Goal: Task Accomplishment & Management: Manage account settings

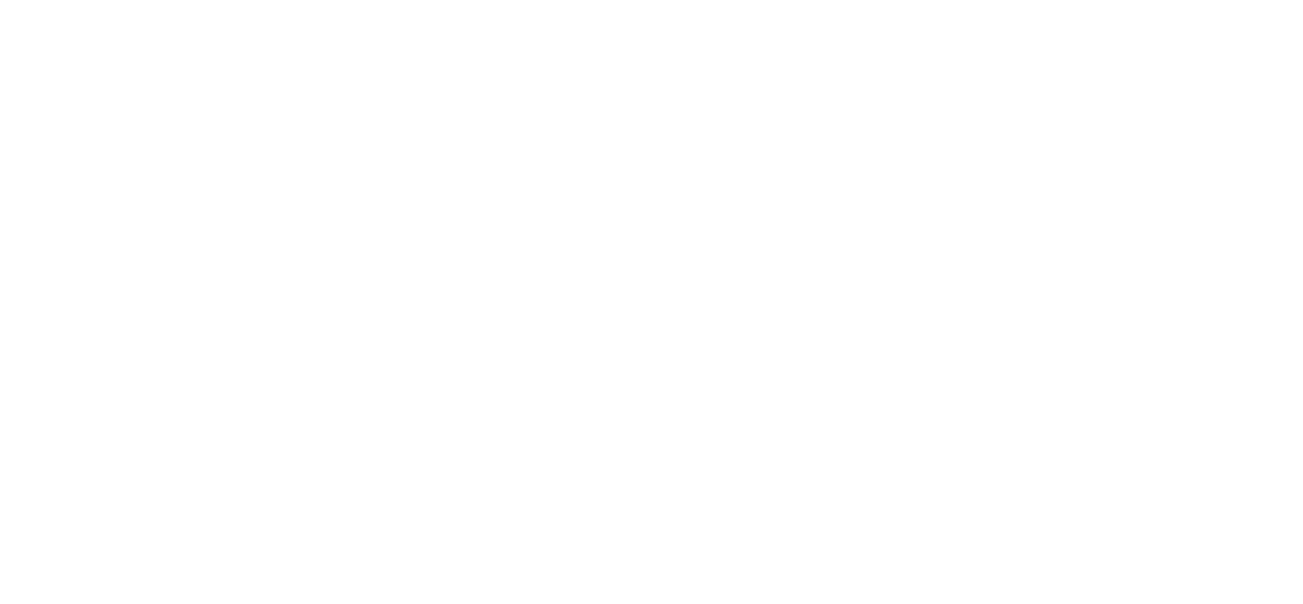
click at [0, 0] on div at bounding box center [0, 0] width 0 height 0
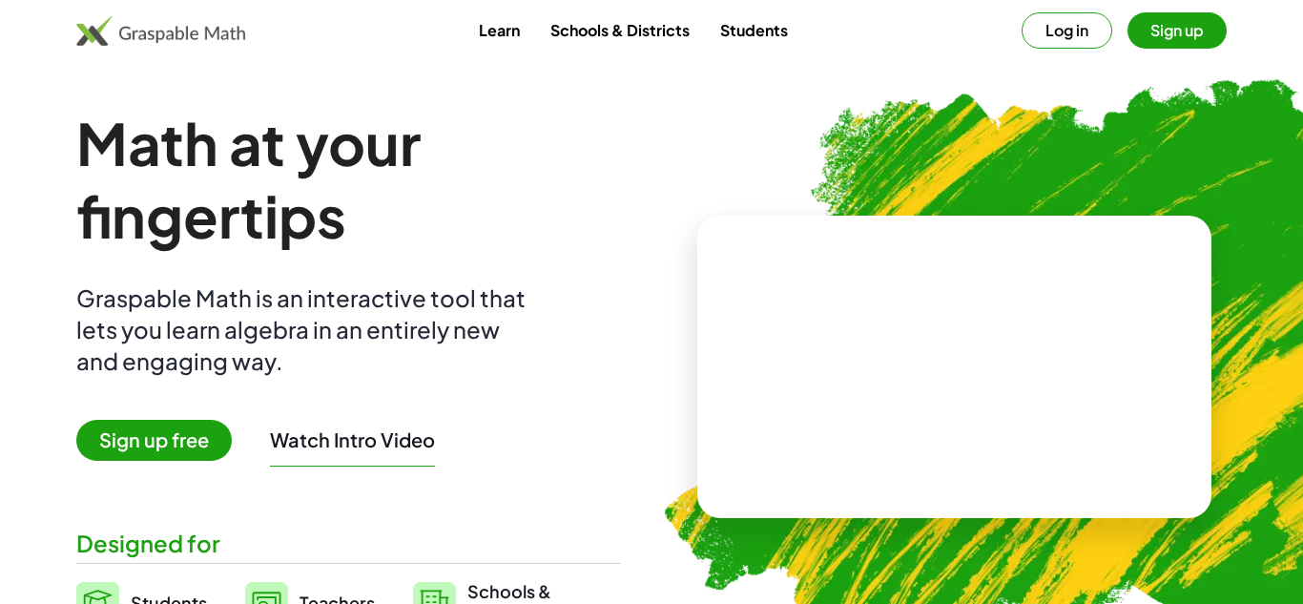
click at [1075, 38] on button "Log in" at bounding box center [1066, 30] width 91 height 36
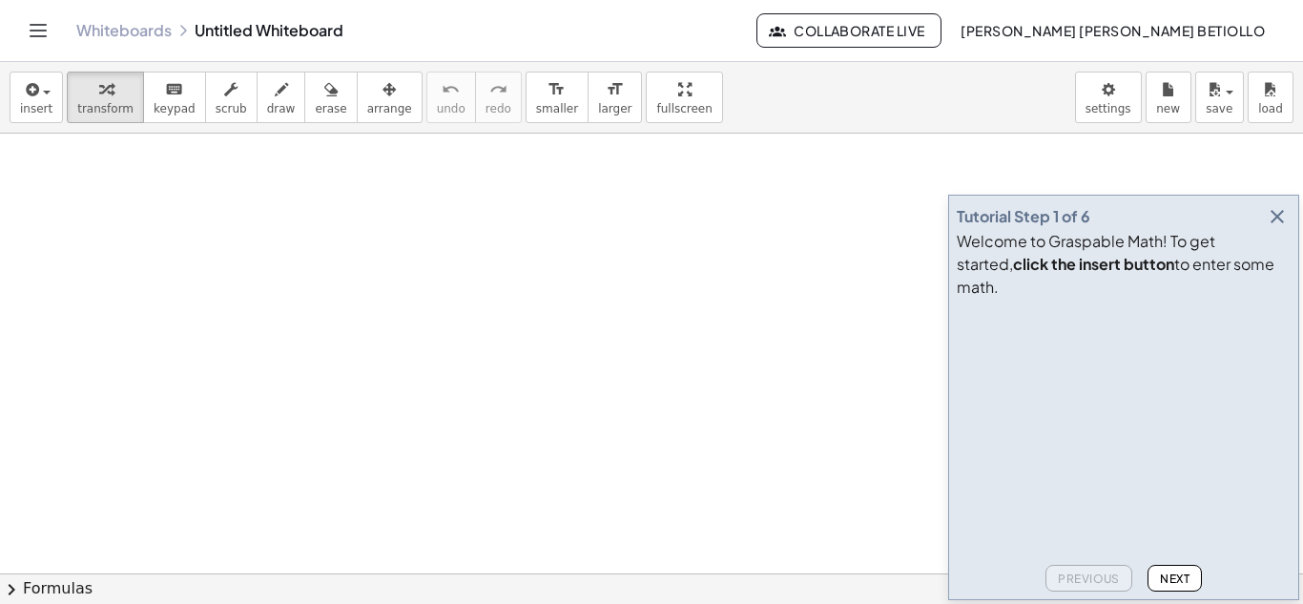
click at [46, 21] on icon "Toggle navigation" at bounding box center [38, 30] width 23 height 23
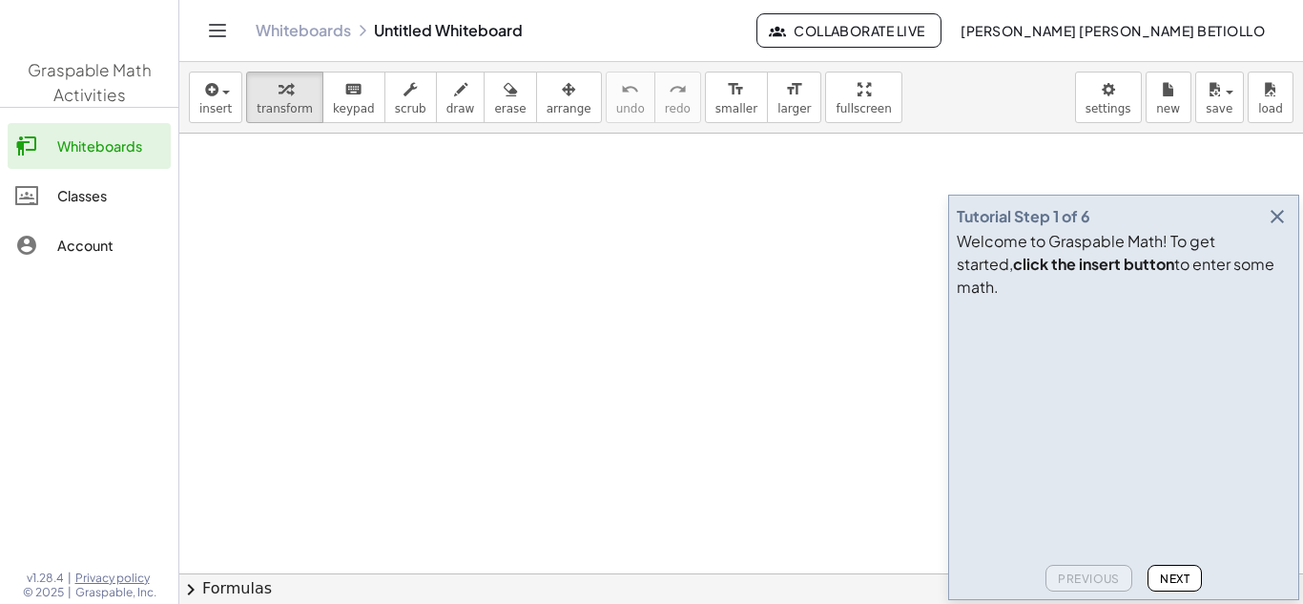
click at [83, 205] on div "Classes" at bounding box center [110, 195] width 106 height 23
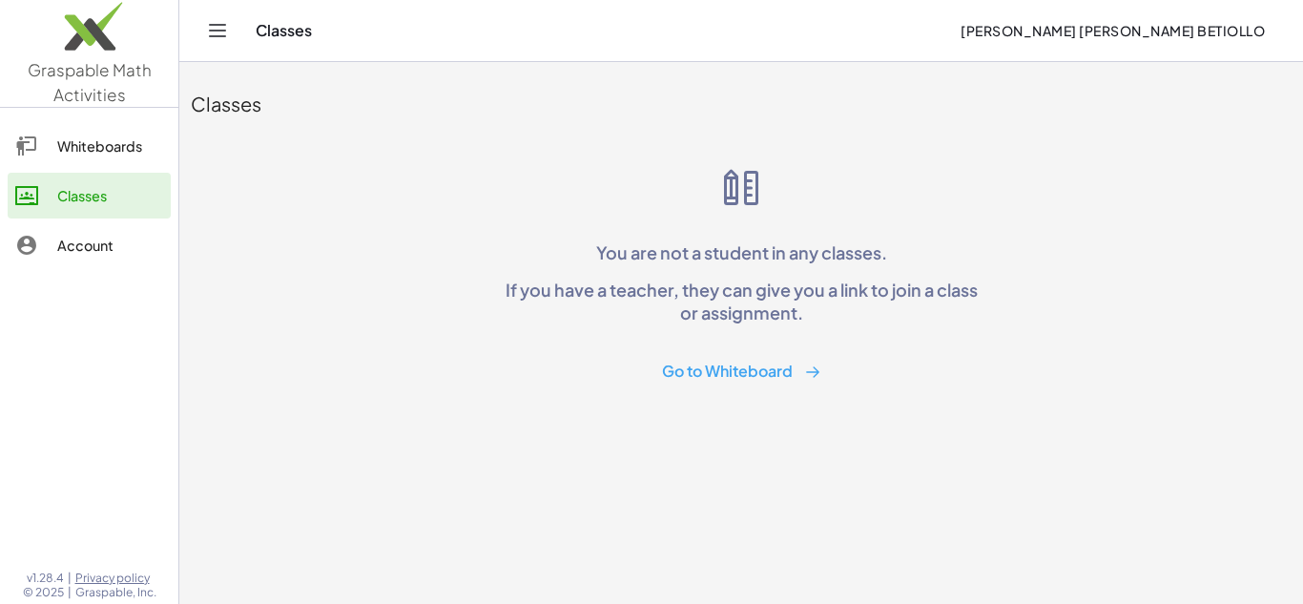
click at [110, 244] on div "Account" at bounding box center [110, 245] width 106 height 23
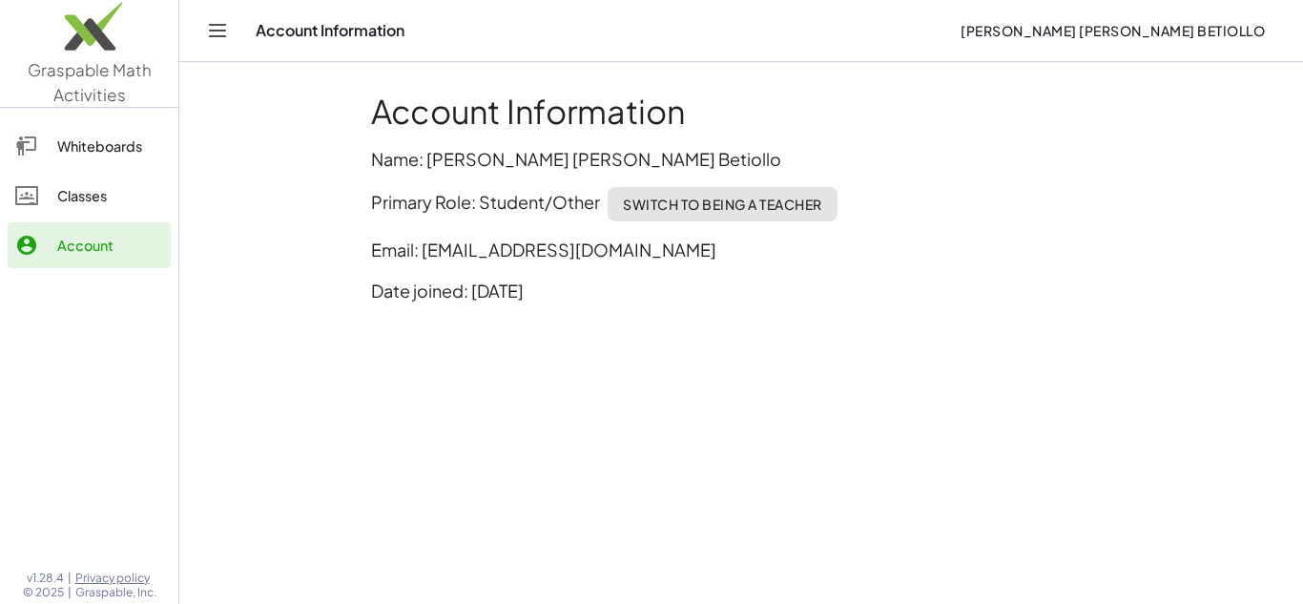
click at [100, 162] on link "Whiteboards" at bounding box center [89, 146] width 163 height 46
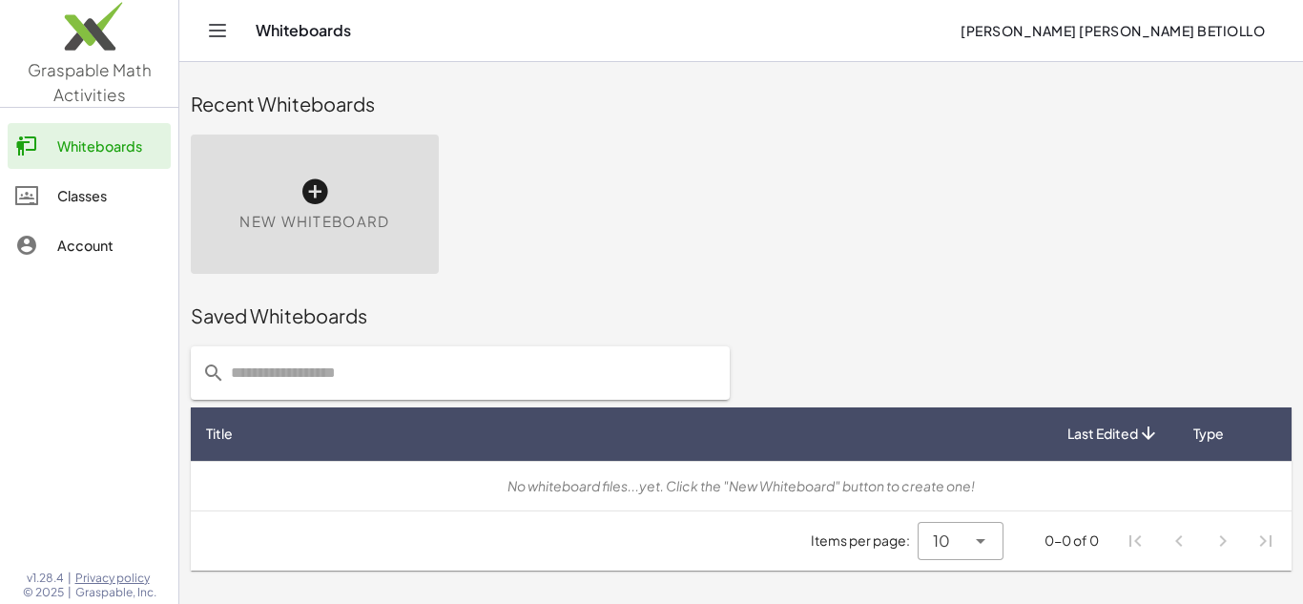
click at [97, 197] on div "Classes" at bounding box center [110, 195] width 106 height 23
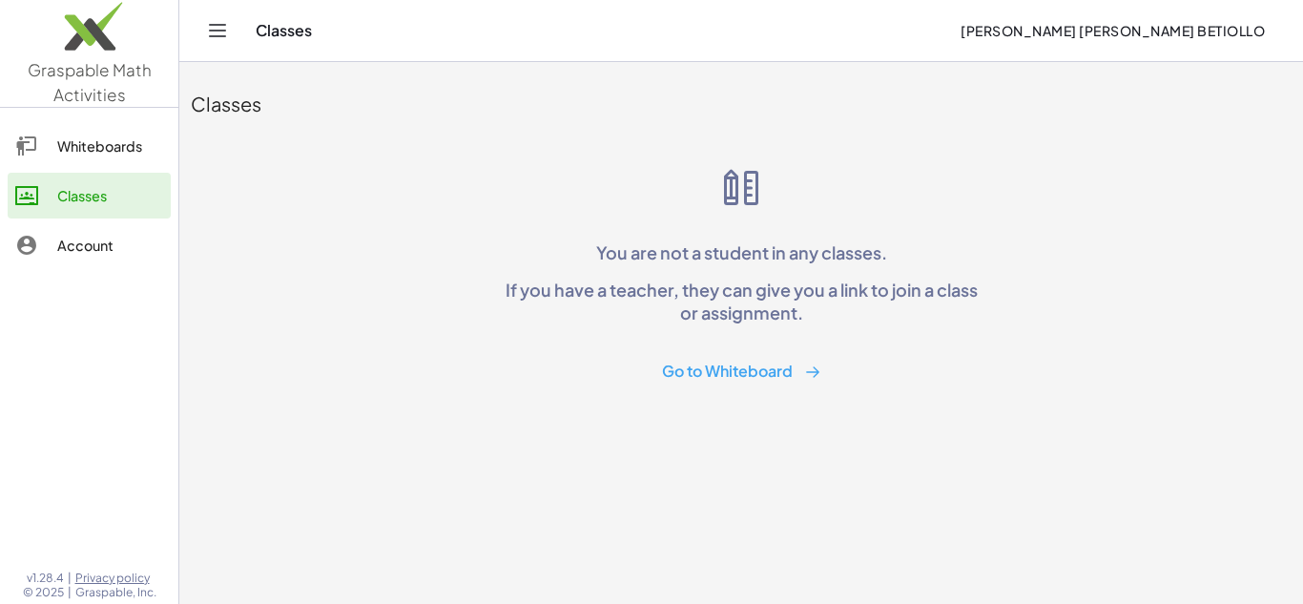
click at [115, 283] on div at bounding box center [89, 417] width 178 height 276
click at [93, 253] on div "Account" at bounding box center [110, 245] width 106 height 23
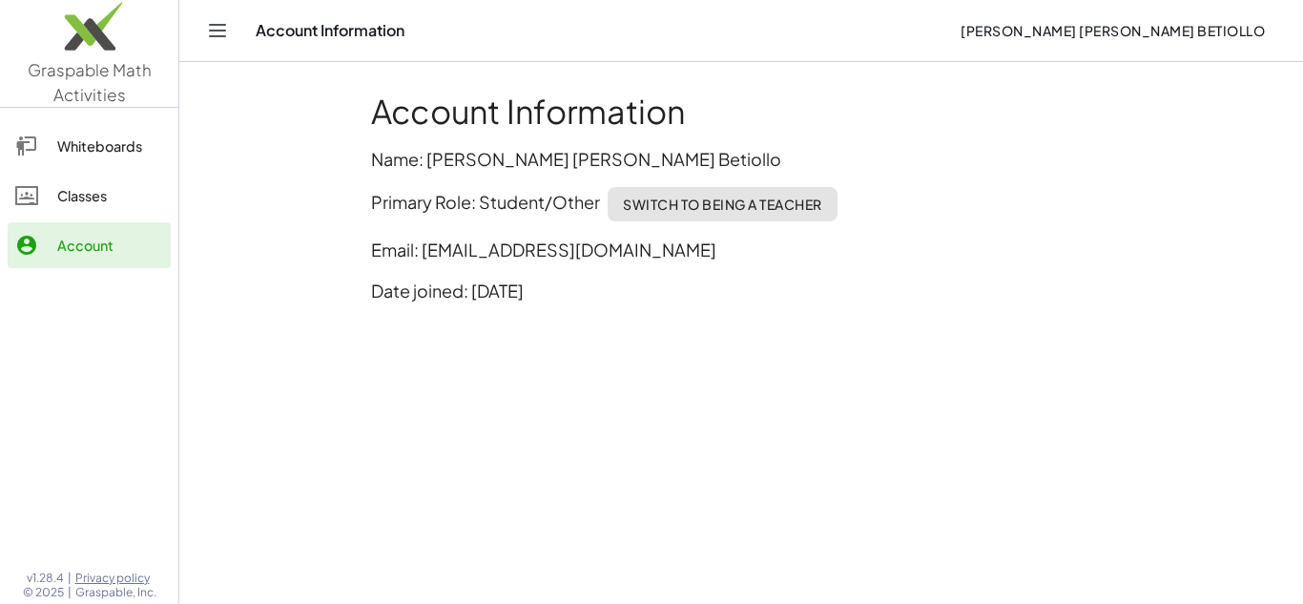
click at [107, 184] on div "Classes" at bounding box center [110, 195] width 106 height 23
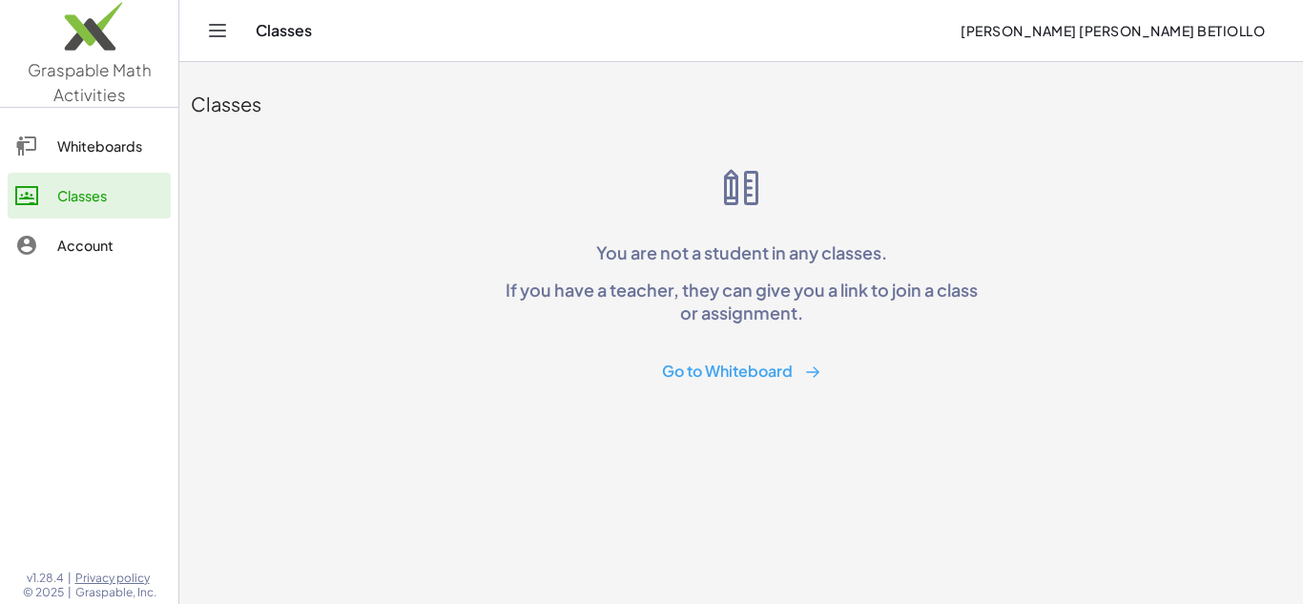
click at [765, 371] on button "Go to Whiteboard" at bounding box center [742, 371] width 190 height 35
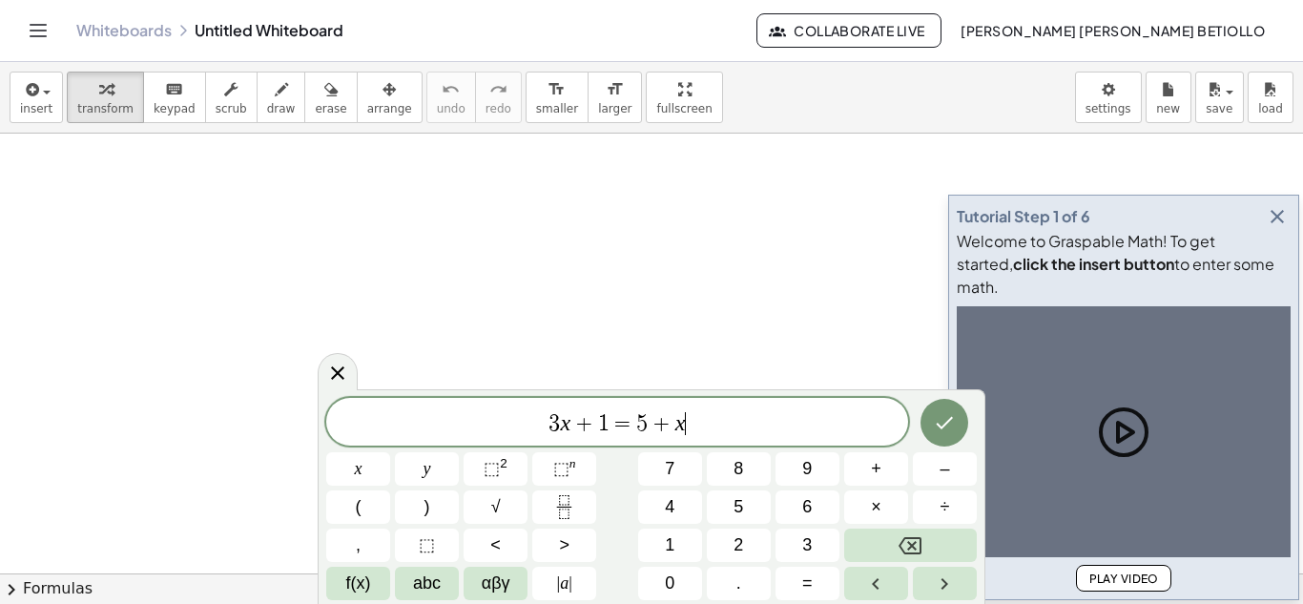
scroll to position [1, 0]
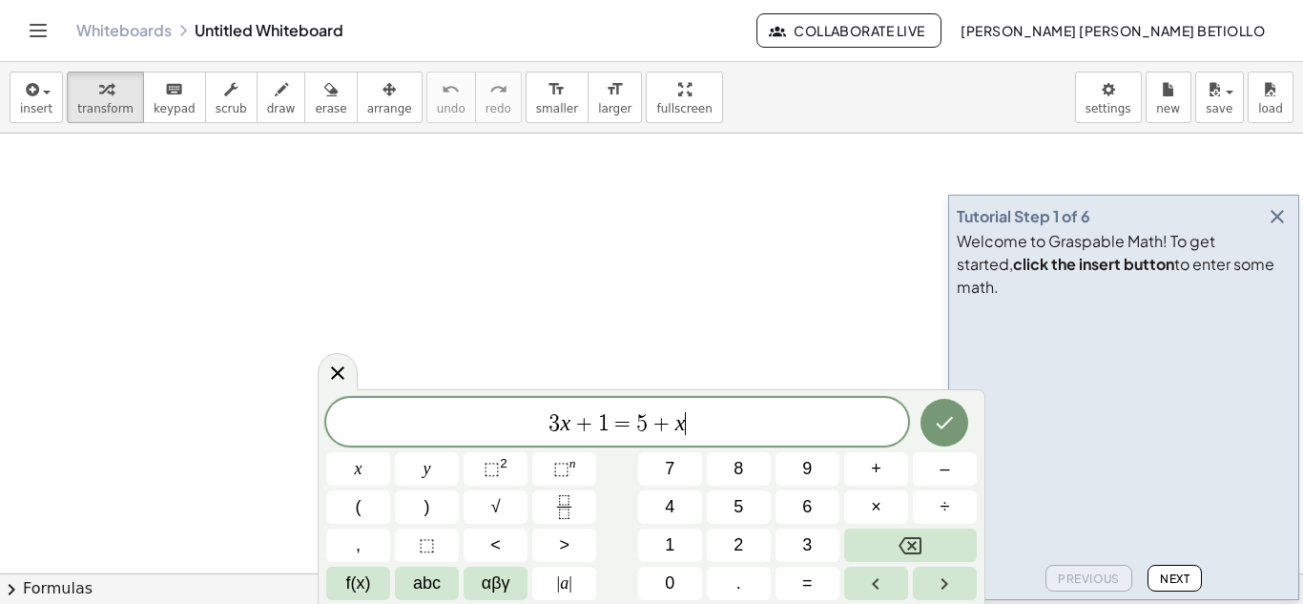
click at [39, 30] on icon "Toggle navigation" at bounding box center [39, 30] width 16 height 11
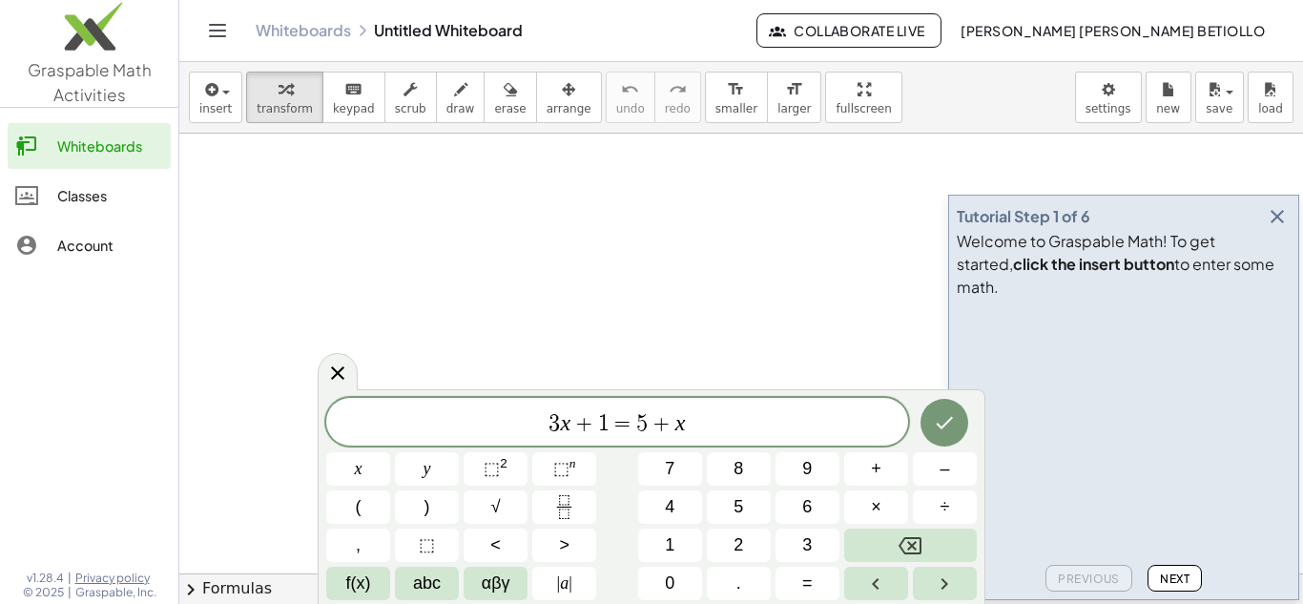
click at [104, 46] on img at bounding box center [89, 30] width 178 height 81
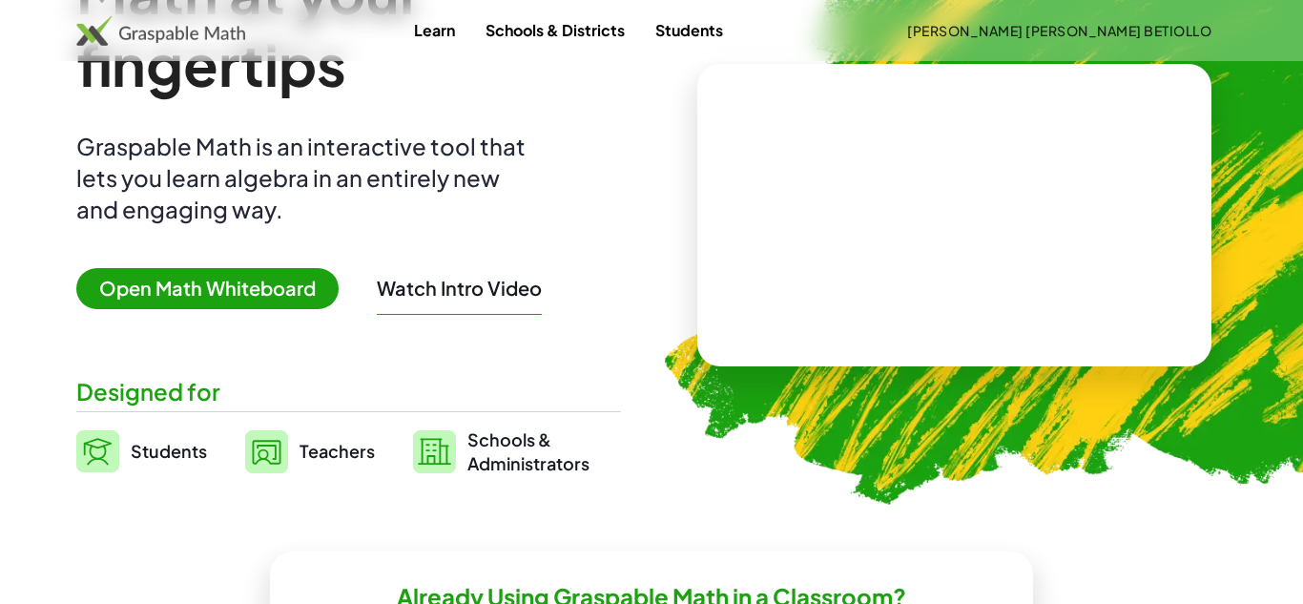
scroll to position [155, 0]
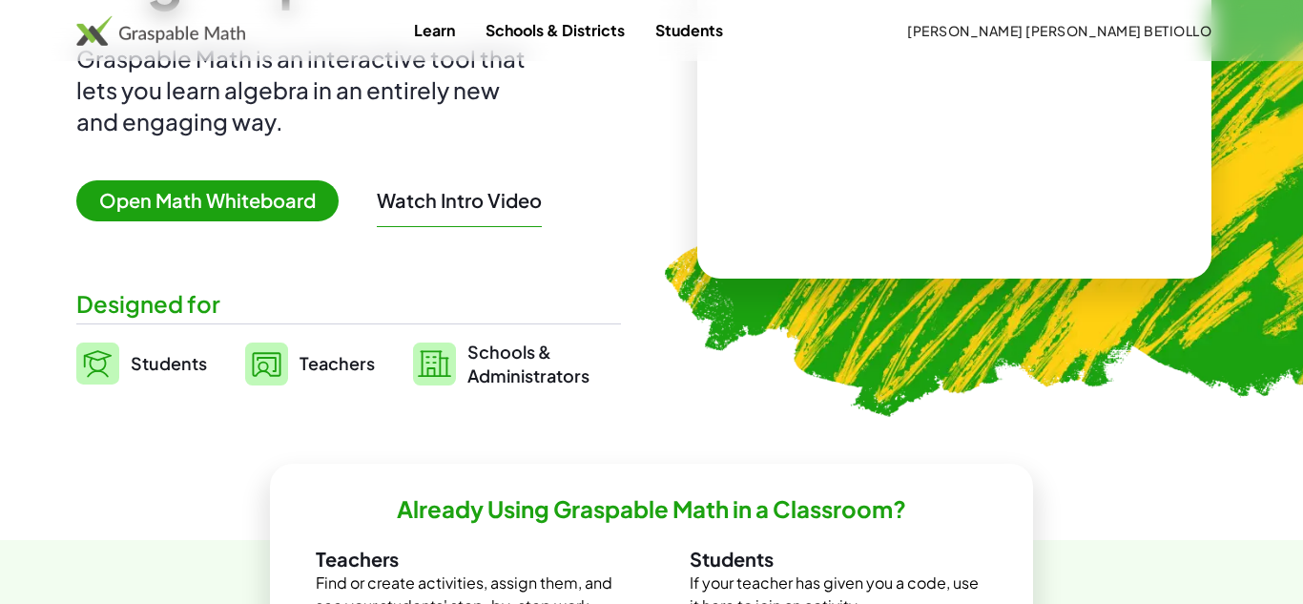
scroll to position [241, 0]
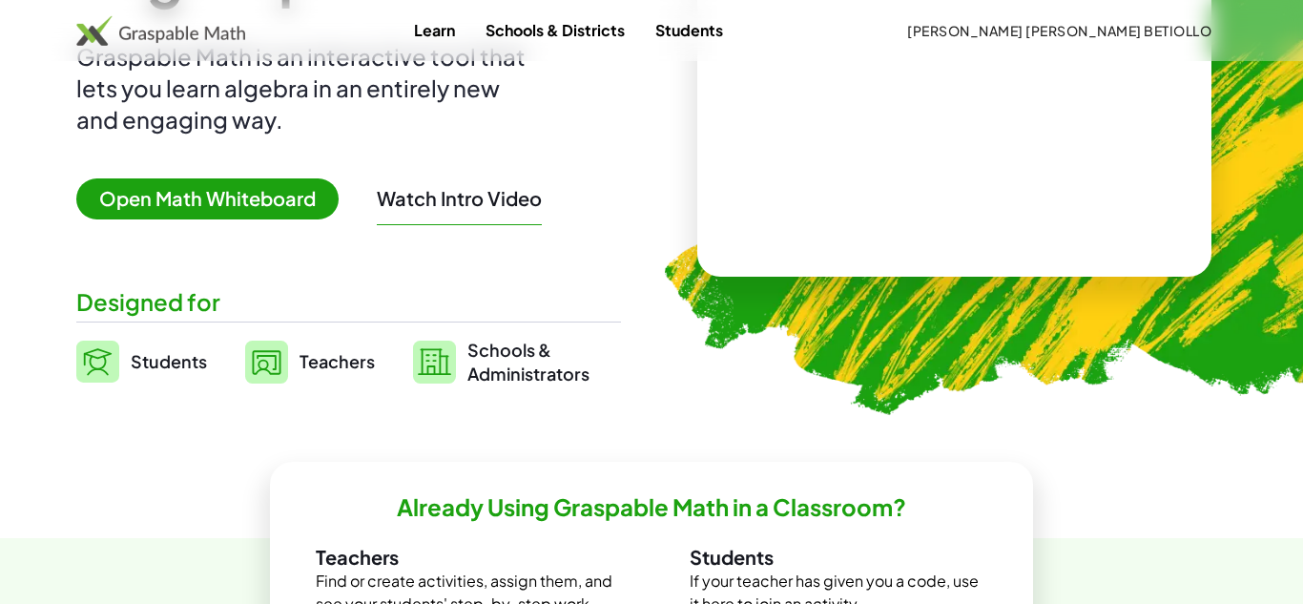
click at [175, 365] on span "Students" at bounding box center [169, 361] width 76 height 22
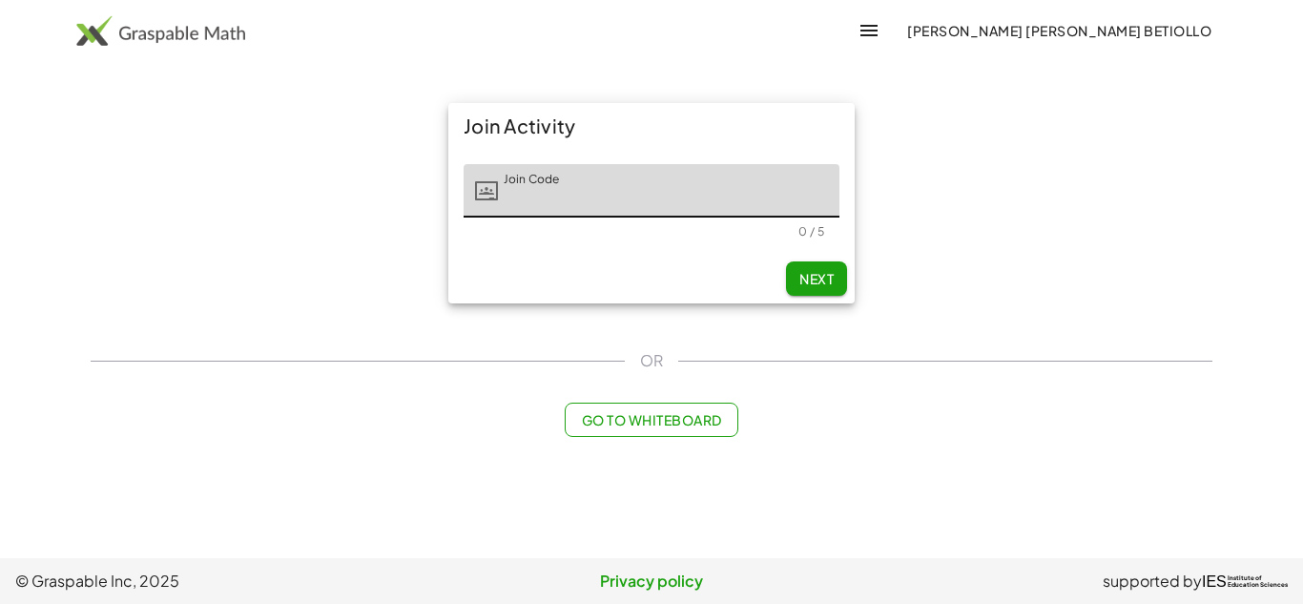
click at [562, 188] on input "Join Code" at bounding box center [668, 190] width 341 height 53
click at [838, 278] on button "Next" at bounding box center [816, 278] width 61 height 34
type input "*****"
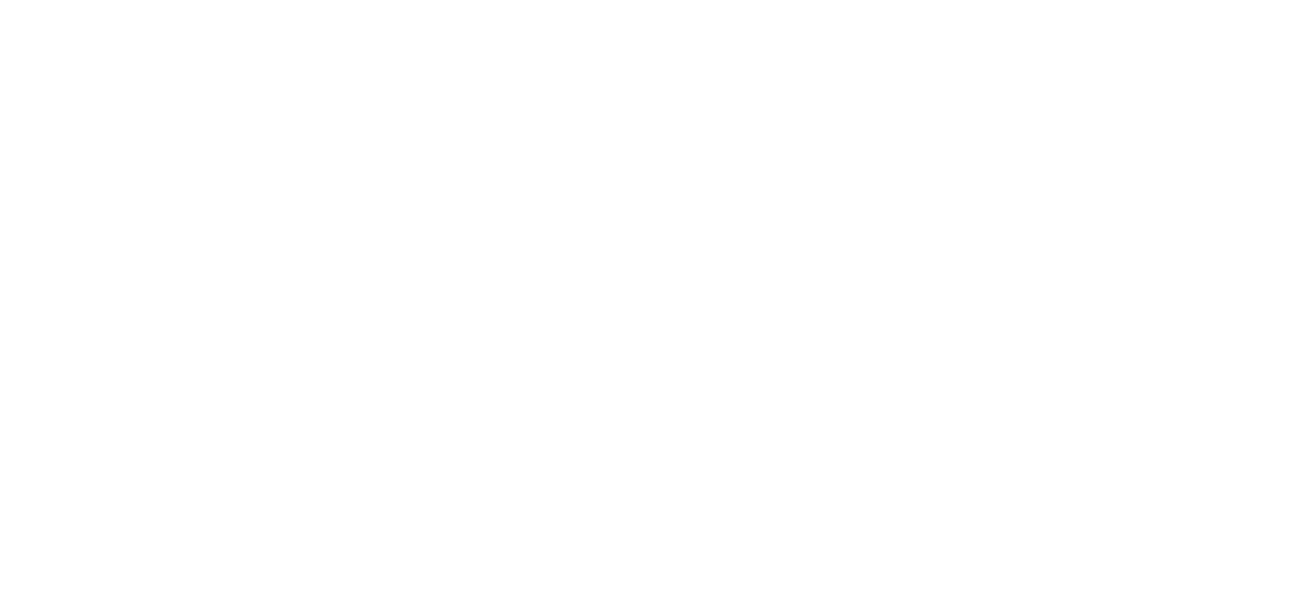
click at [0, 0] on div at bounding box center [0, 0] width 0 height 0
click at [141, 13] on div "Loading…" at bounding box center [651, 23] width 1144 height 46
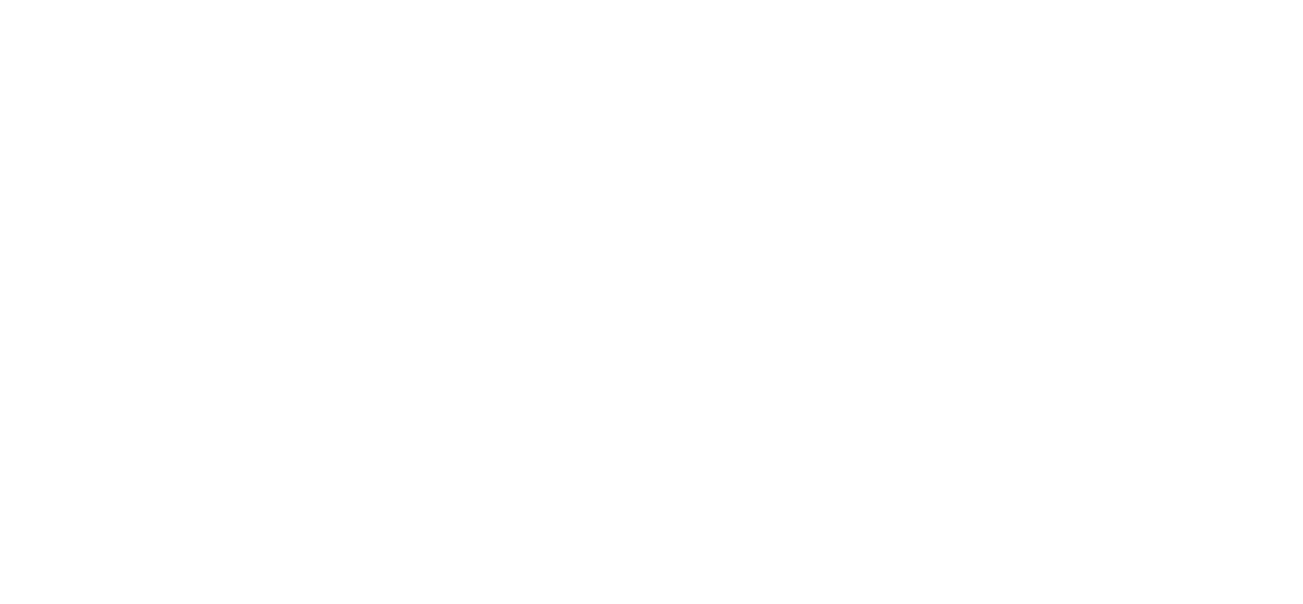
click at [0, 0] on div at bounding box center [0, 0] width 0 height 0
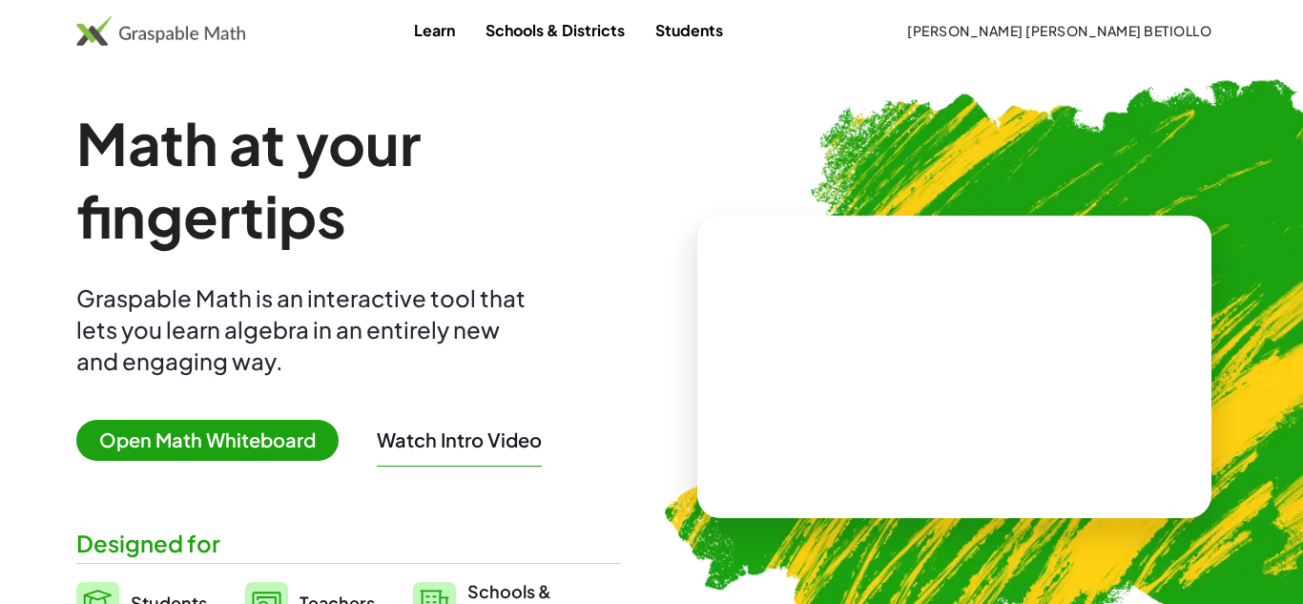
scroll to position [241, 0]
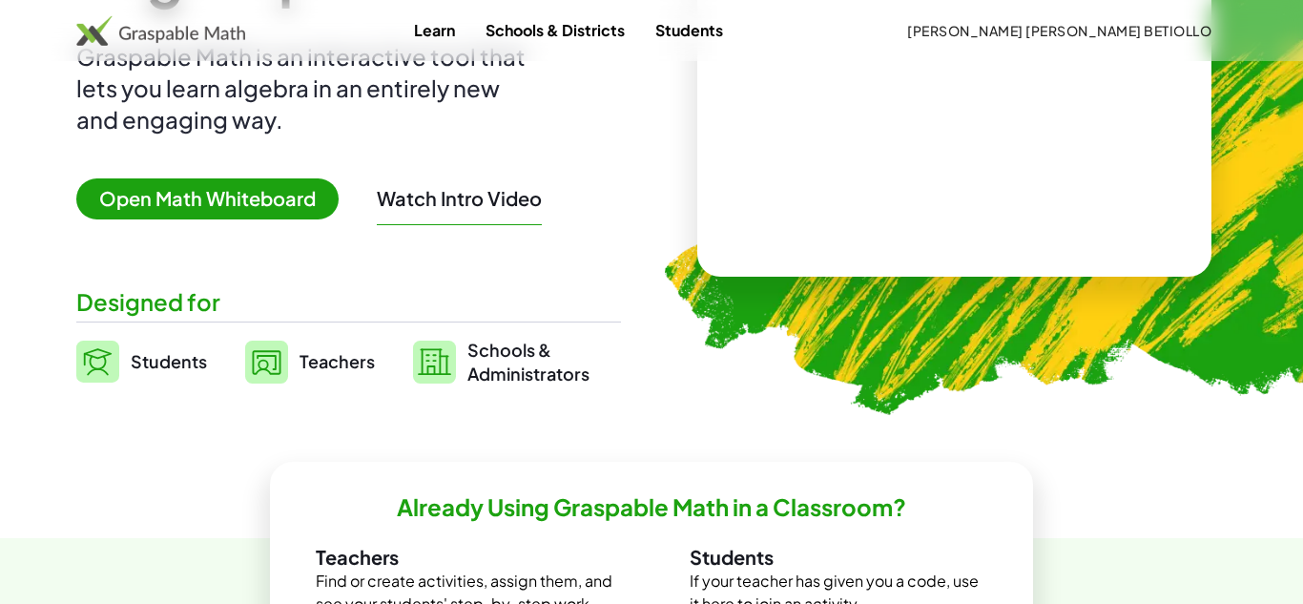
click at [133, 344] on link "Students" at bounding box center [141, 362] width 131 height 48
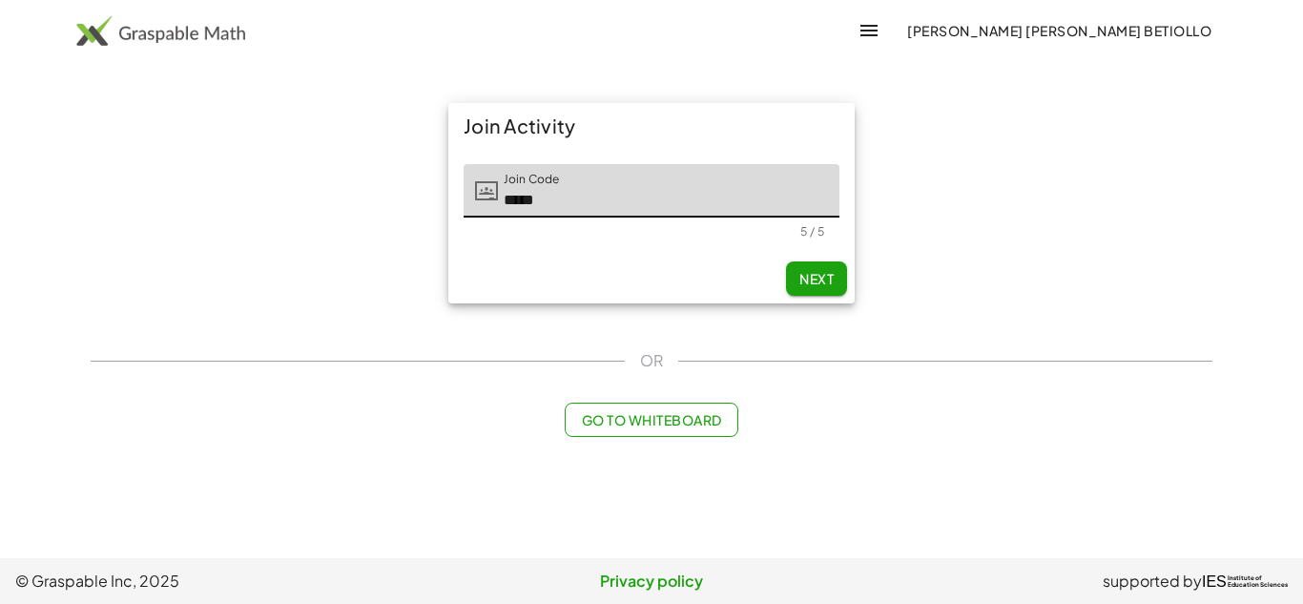
click at [822, 275] on span "Next" at bounding box center [816, 278] width 34 height 17
type input "*****"
click at [1121, 45] on button "Ana Luiza Vieira Betiollo" at bounding box center [1059, 30] width 335 height 34
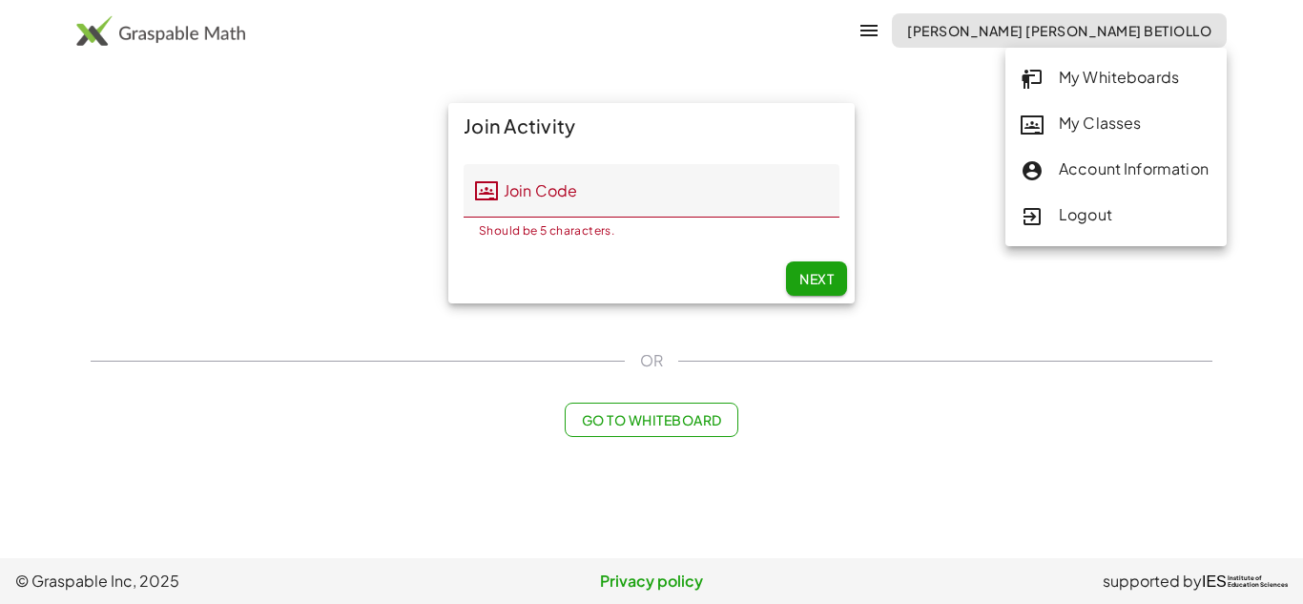
click at [1125, 110] on link "My Classes" at bounding box center [1115, 124] width 221 height 46
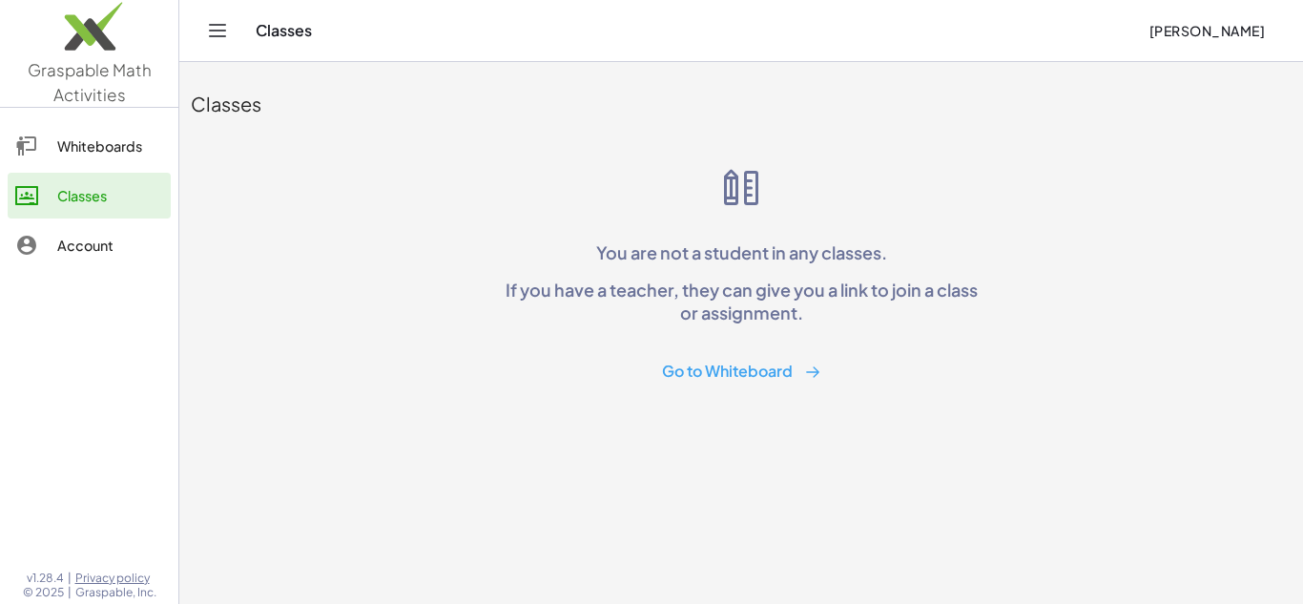
click at [73, 203] on div "Classes" at bounding box center [110, 195] width 106 height 23
